Goal: Information Seeking & Learning: Learn about a topic

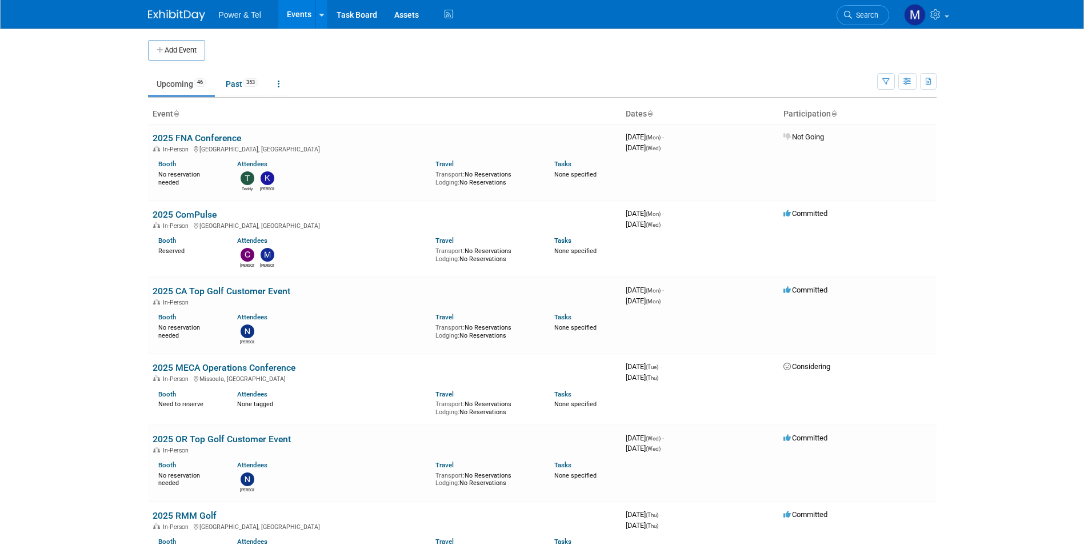
click at [864, 15] on span "Search" at bounding box center [865, 15] width 26 height 9
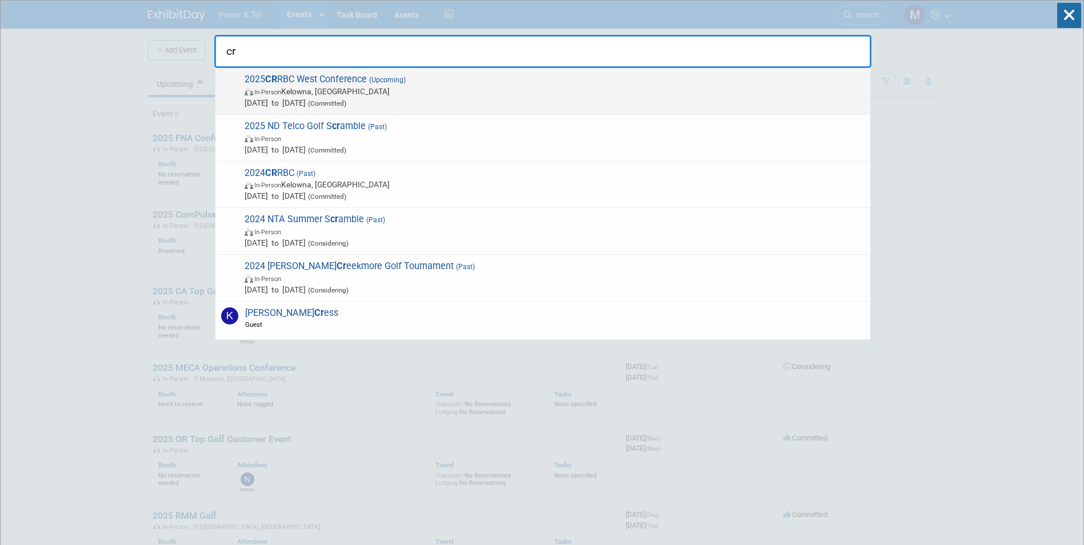
type input "cr"
click at [346, 102] on span "(Committed)" at bounding box center [326, 103] width 41 height 8
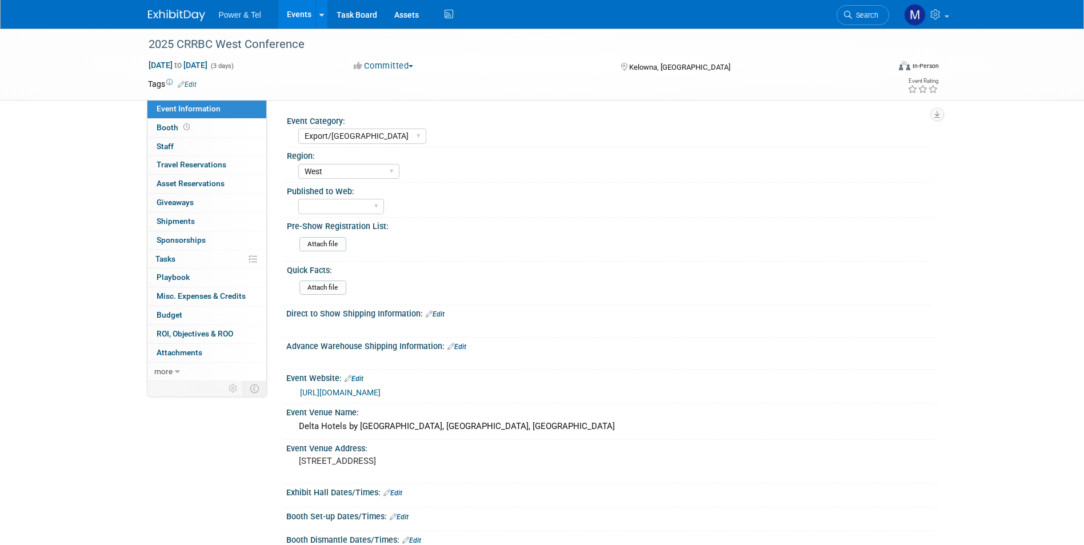
select select "Export/[GEOGRAPHIC_DATA]"
select select "West"
click at [220, 121] on link "Booth" at bounding box center [206, 128] width 119 height 18
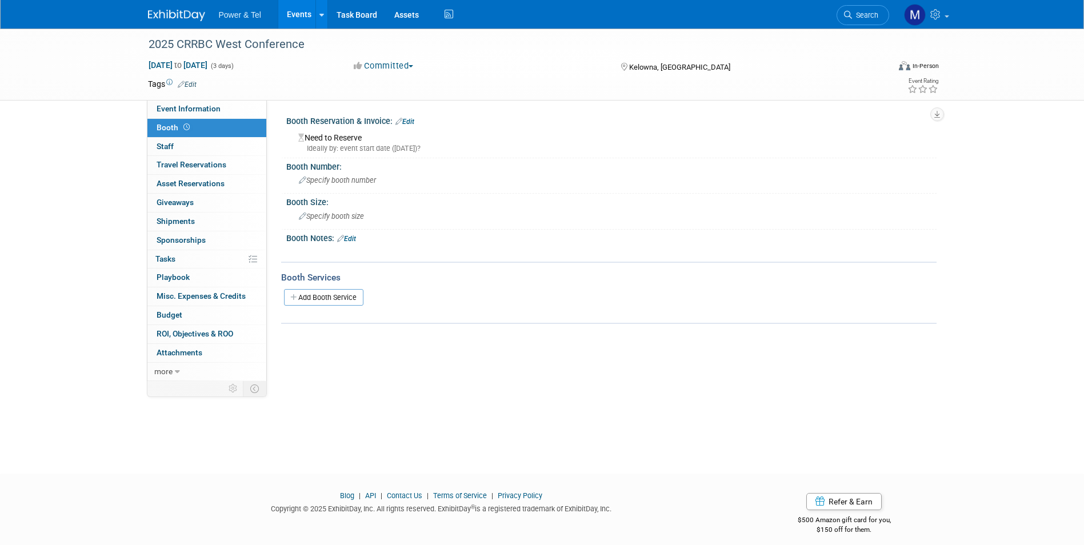
click at [225, 137] on link "Booth" at bounding box center [206, 128] width 119 height 18
click at [228, 150] on link "0 Staff 0" at bounding box center [206, 147] width 119 height 18
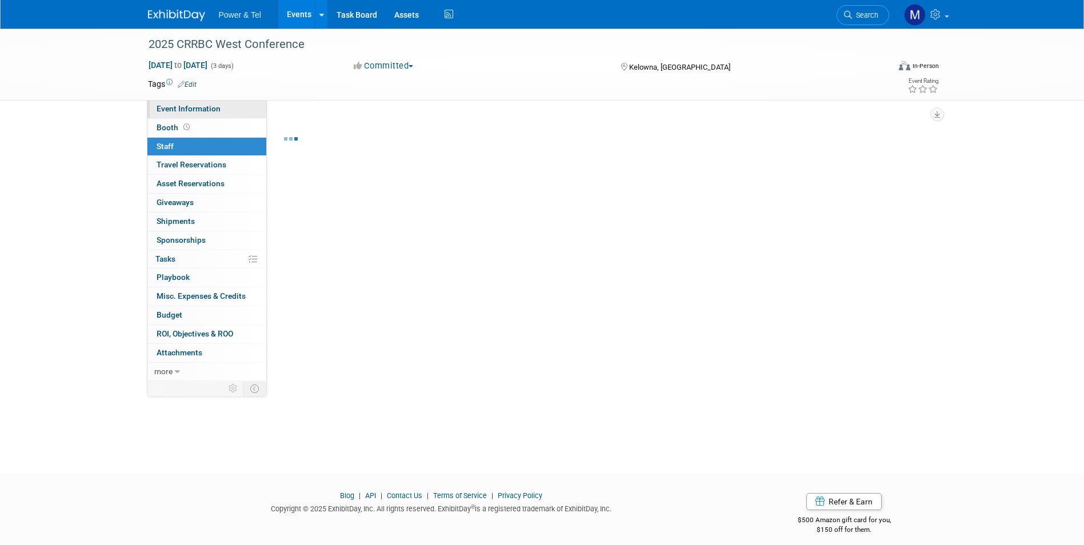
click at [241, 107] on link "Event Information" at bounding box center [206, 109] width 119 height 18
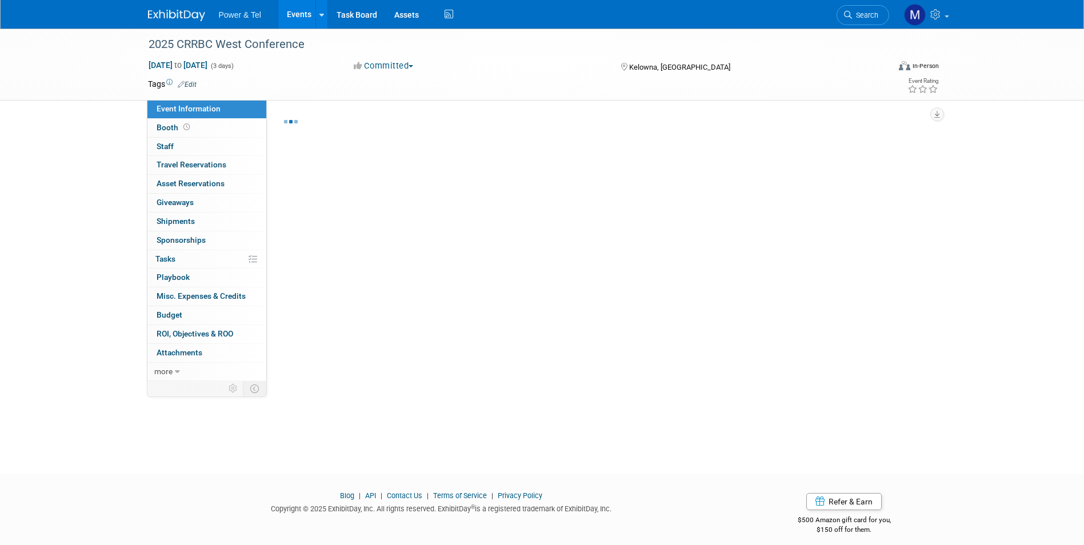
select select "Export/Canada"
select select "West"
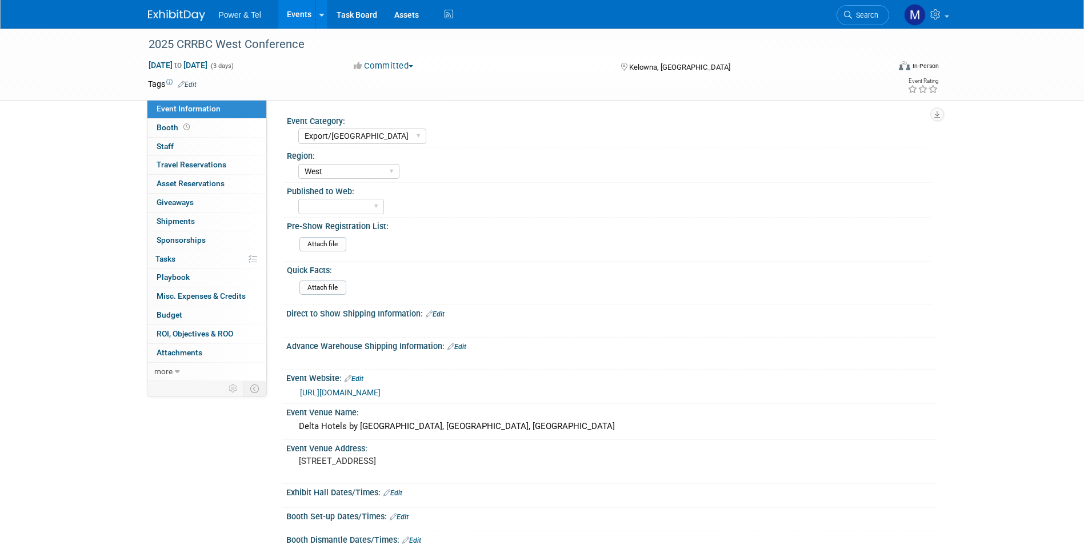
click at [420, 397] on div "https://crrbc.ca/western-canada-2025" at bounding box center [614, 392] width 628 height 13
click at [209, 360] on link "0 Attachments 0" at bounding box center [206, 353] width 119 height 18
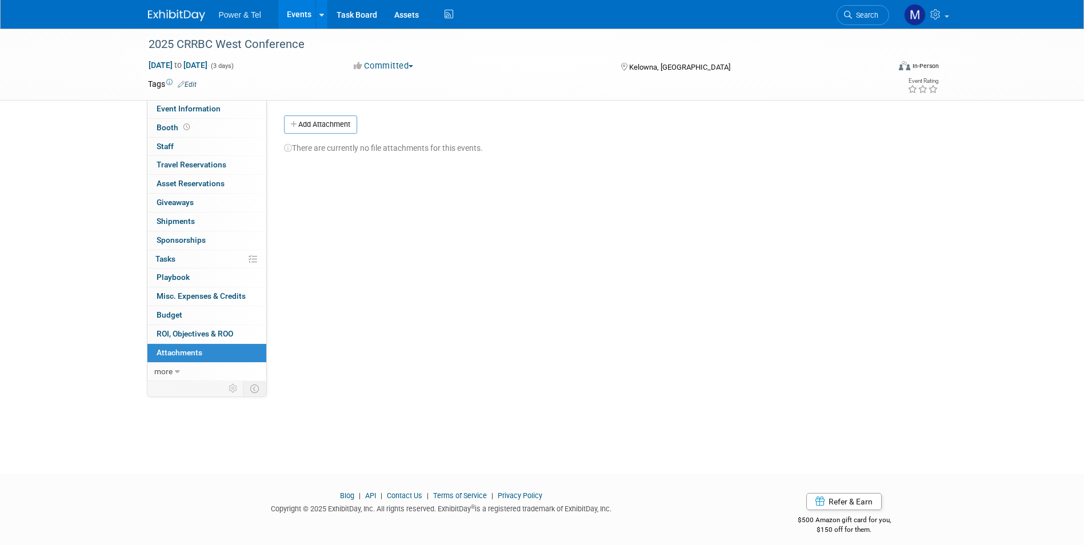
click at [876, 14] on span "Search" at bounding box center [865, 15] width 26 height 9
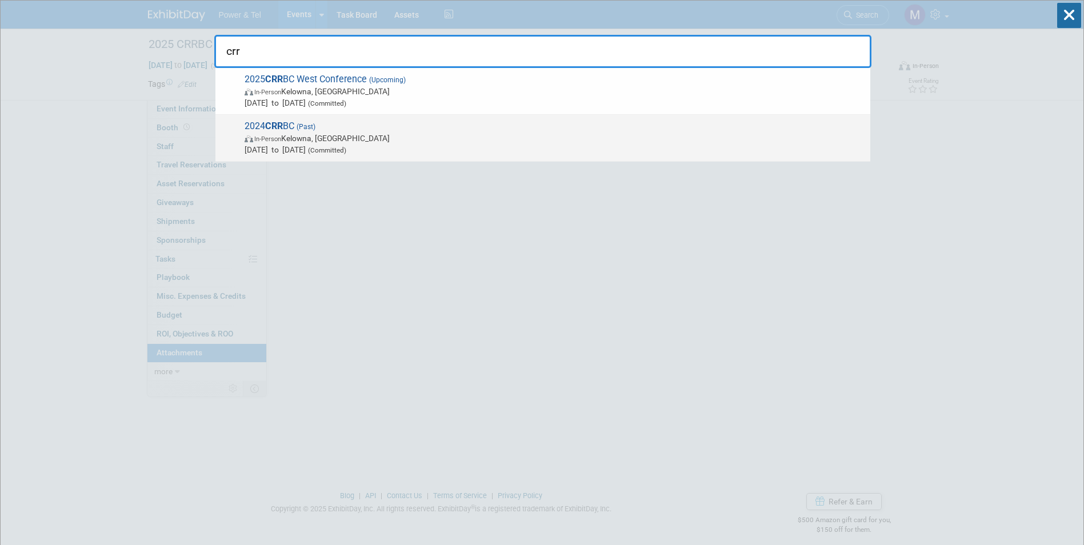
type input "crr"
click at [325, 143] on span "In-Person Kelowna, Canada" at bounding box center [555, 138] width 620 height 11
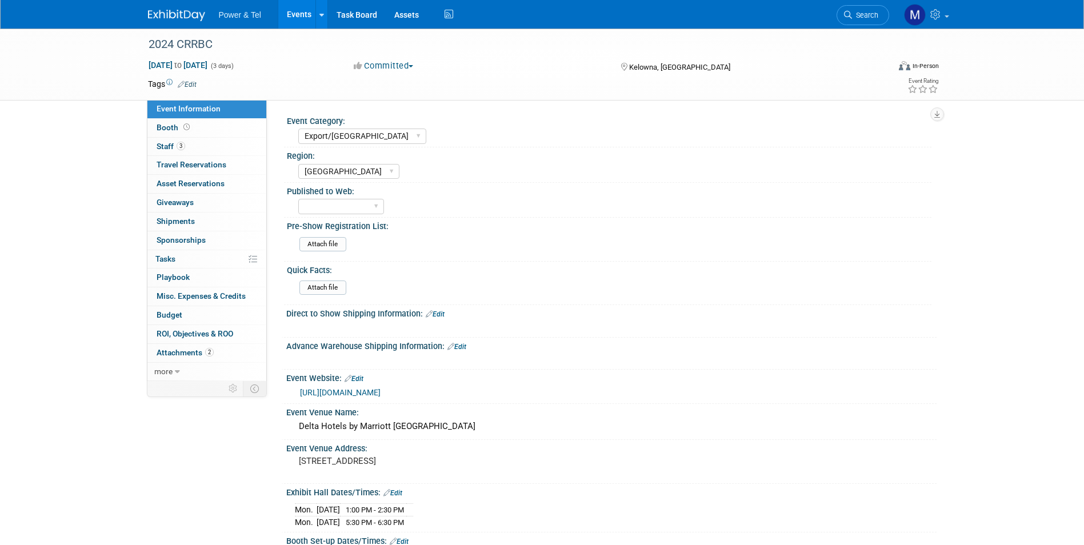
select select "Export/Canada"
select select "Canada"
click at [221, 344] on link "2 Attachments 2" at bounding box center [206, 353] width 119 height 18
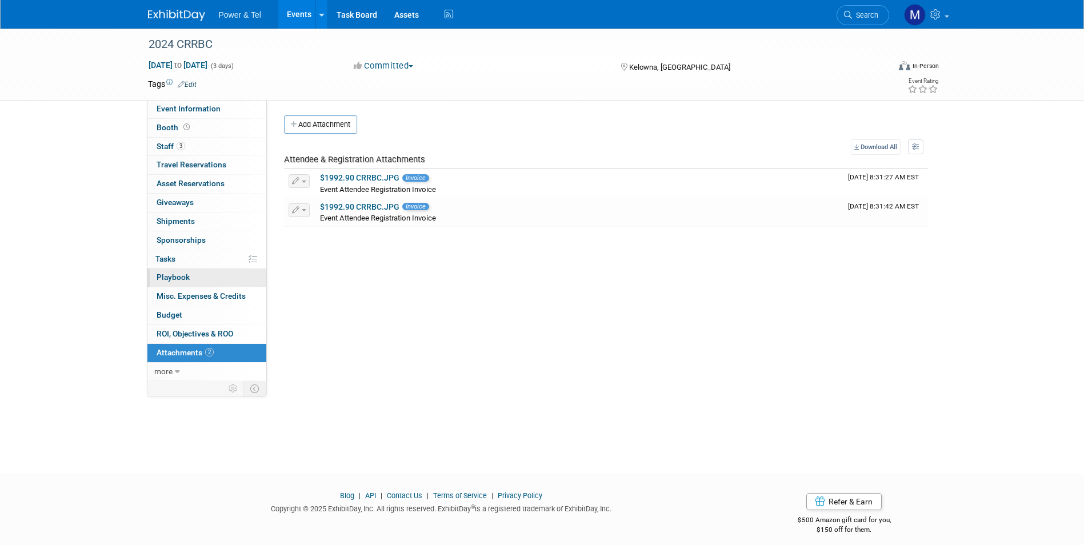
click at [213, 286] on link "0 Playbook 0" at bounding box center [206, 278] width 119 height 18
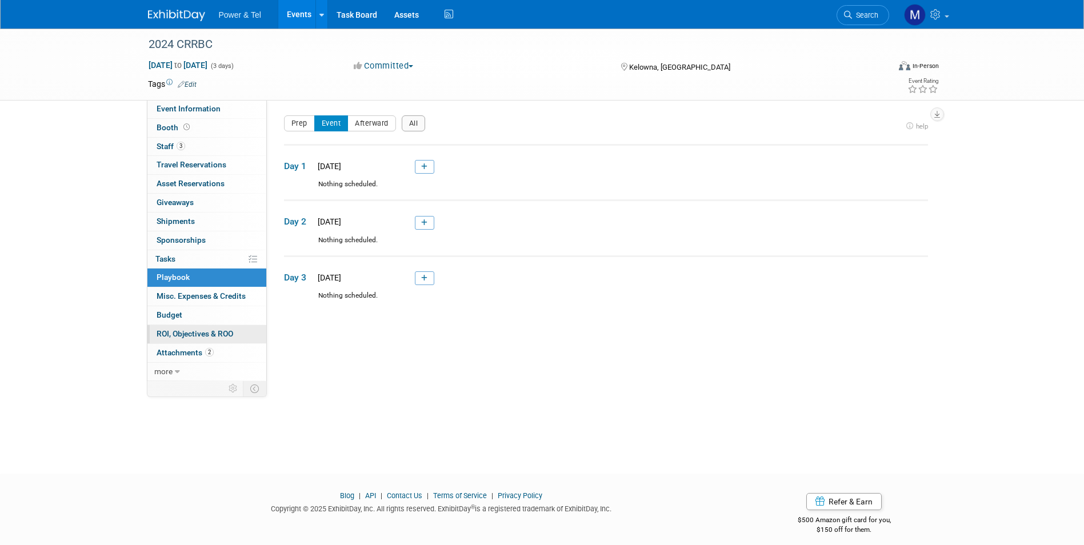
click at [218, 334] on span "ROI, Objectives & ROO 0" at bounding box center [195, 333] width 77 height 9
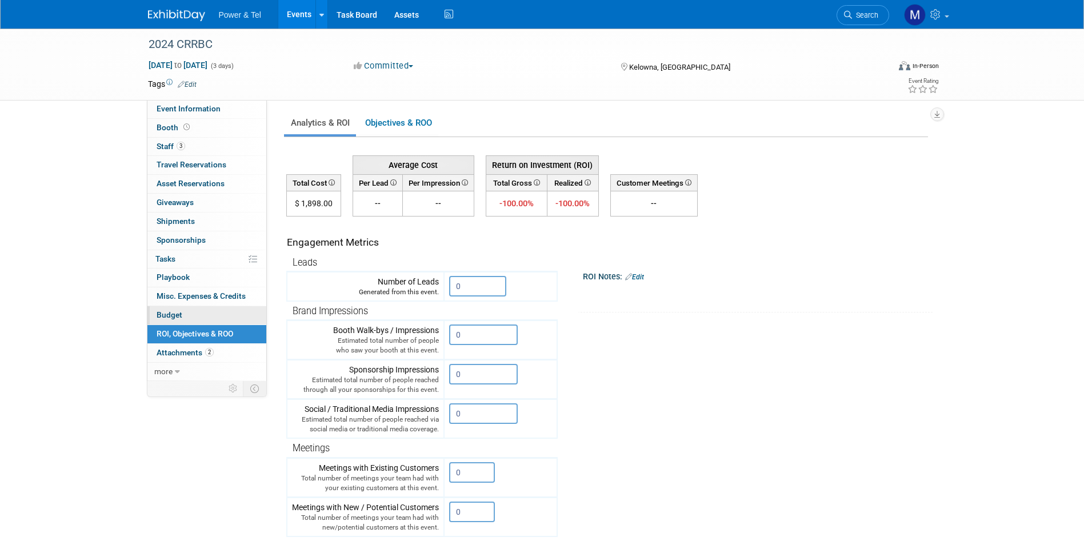
drag, startPoint x: 218, startPoint y: 346, endPoint x: 225, endPoint y: 312, distance: 35.1
click at [218, 346] on link "2 Attachments 2" at bounding box center [206, 353] width 119 height 18
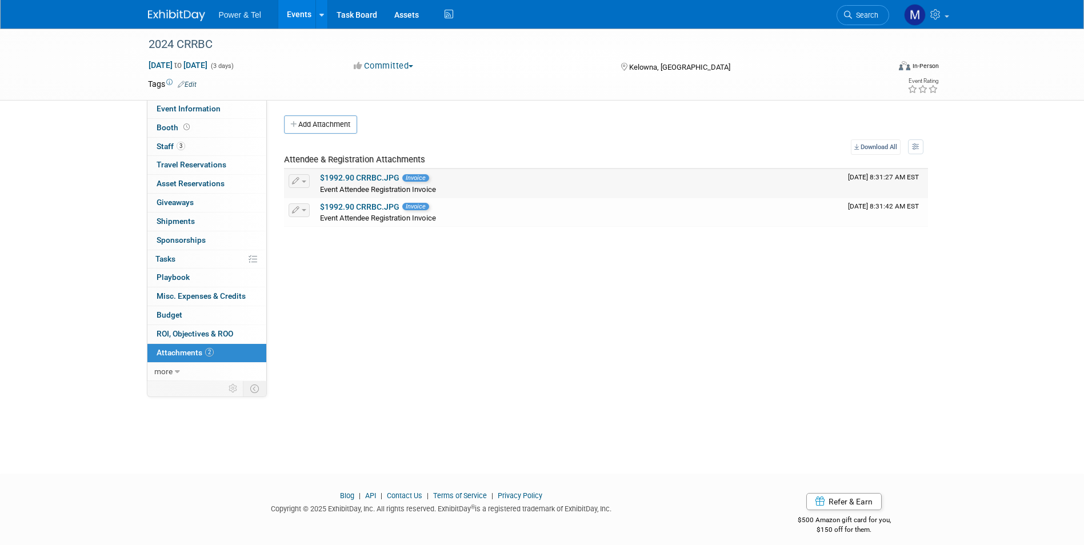
click at [332, 180] on link "$1992.90 CRRBC.JPG" at bounding box center [359, 177] width 79 height 9
click at [376, 208] on link "$1992.90 CRRBC.JPG" at bounding box center [359, 206] width 79 height 9
click at [208, 132] on link "Booth" at bounding box center [206, 128] width 119 height 18
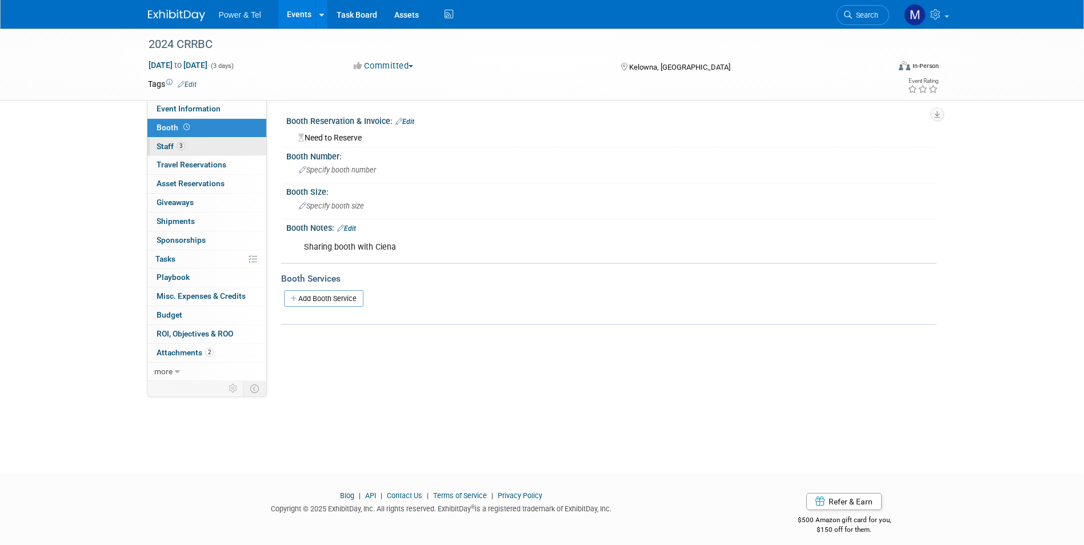
click at [218, 150] on link "3 Staff 3" at bounding box center [206, 147] width 119 height 18
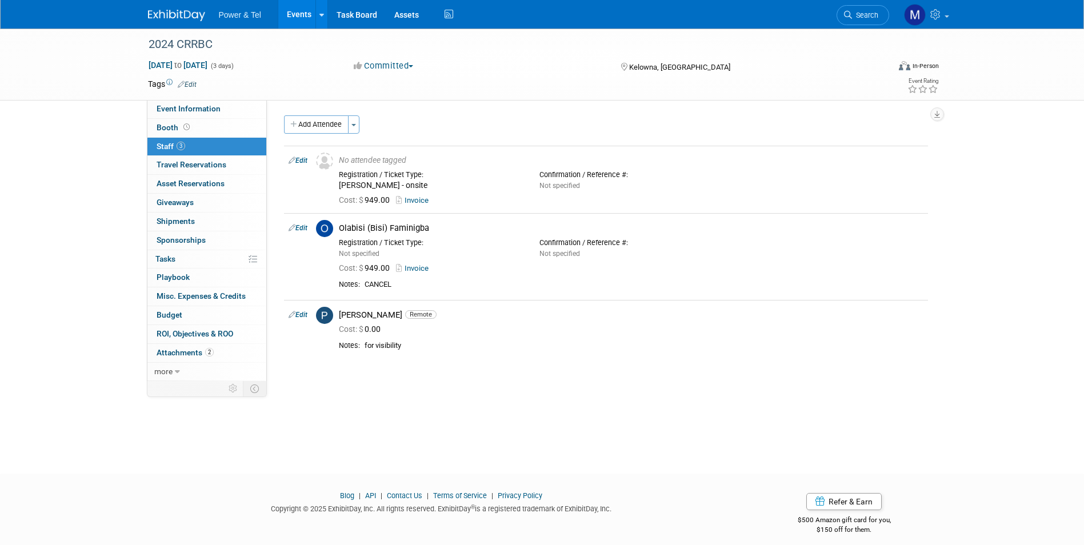
click at [220, 25] on ul "Power & Tel Events Add Event Bulk Upload Events Shareable Event Boards Recently…" at bounding box center [337, 14] width 237 height 29
click at [875, 13] on span "Search" at bounding box center [865, 15] width 26 height 9
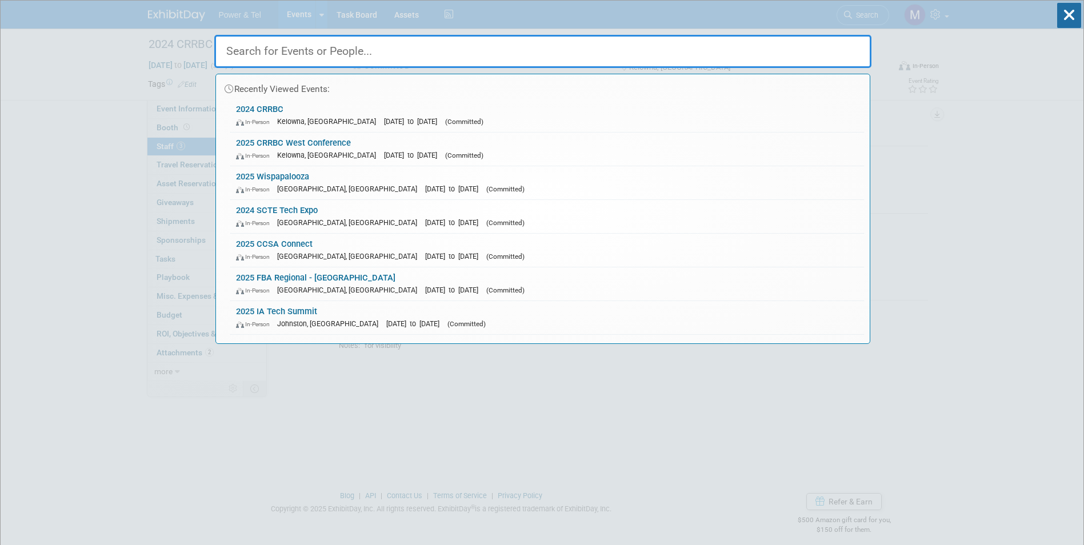
click at [344, 55] on input "text" at bounding box center [542, 51] width 657 height 33
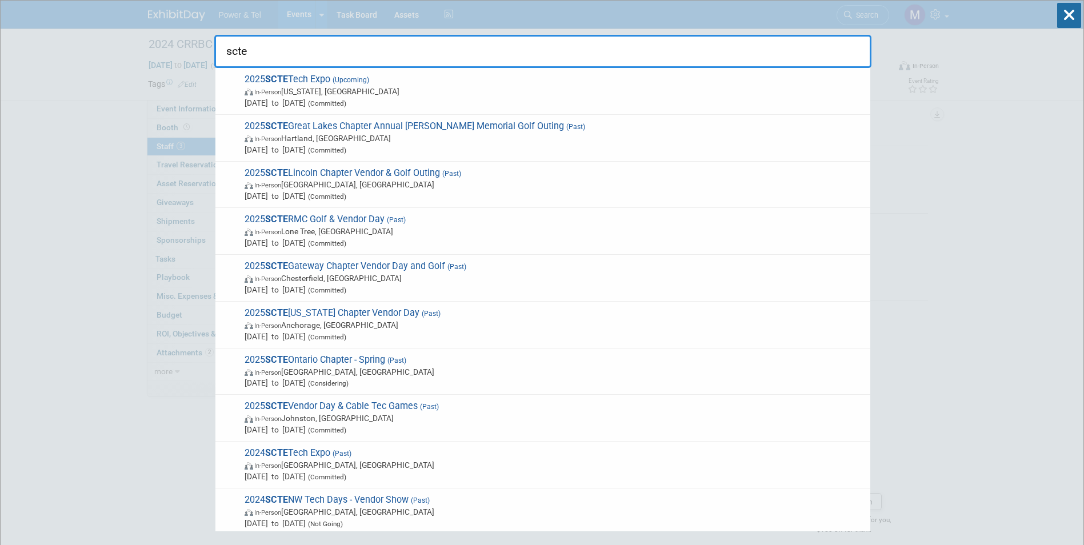
type input "scte"
click at [344, 77] on span "(Upcoming)" at bounding box center [349, 80] width 39 height 8
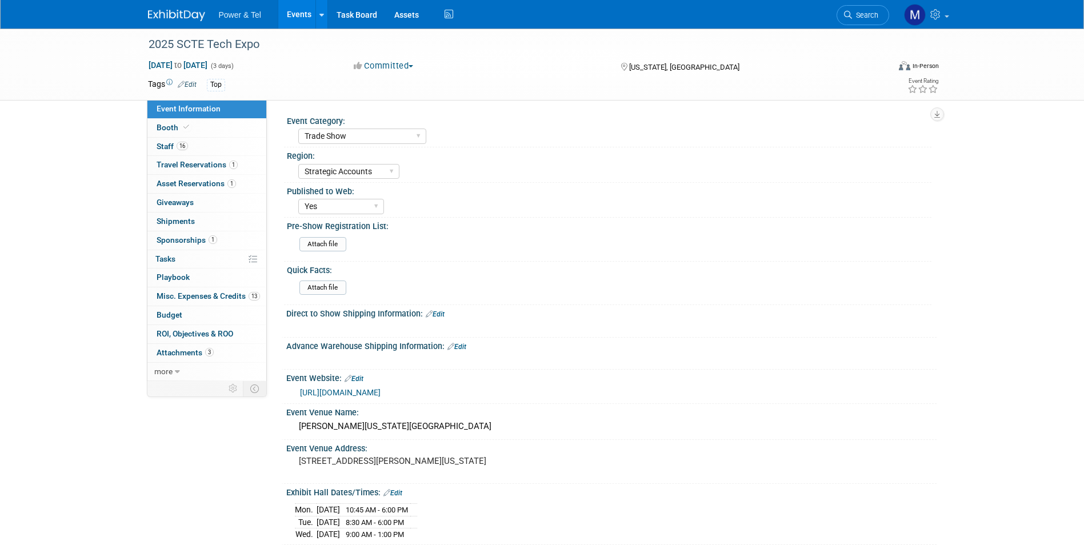
select select "Trade Show"
select select "Strategic Accounts"
select select "Yes"
click at [381, 393] on link "https://techexpo.scte.org/exhibit-in-2025/" at bounding box center [340, 392] width 81 height 9
